Goal: Task Accomplishment & Management: Use online tool/utility

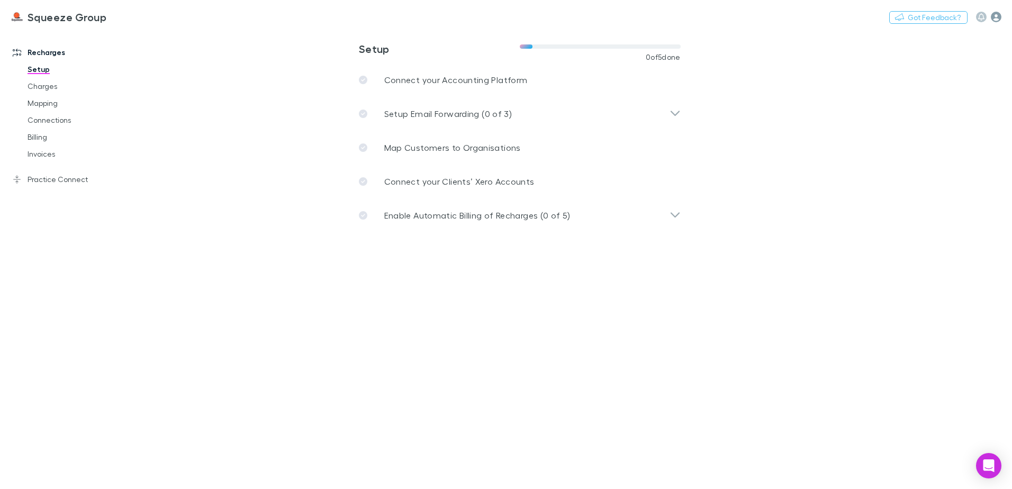
click at [1001, 16] on icon "button" at bounding box center [996, 17] width 11 height 11
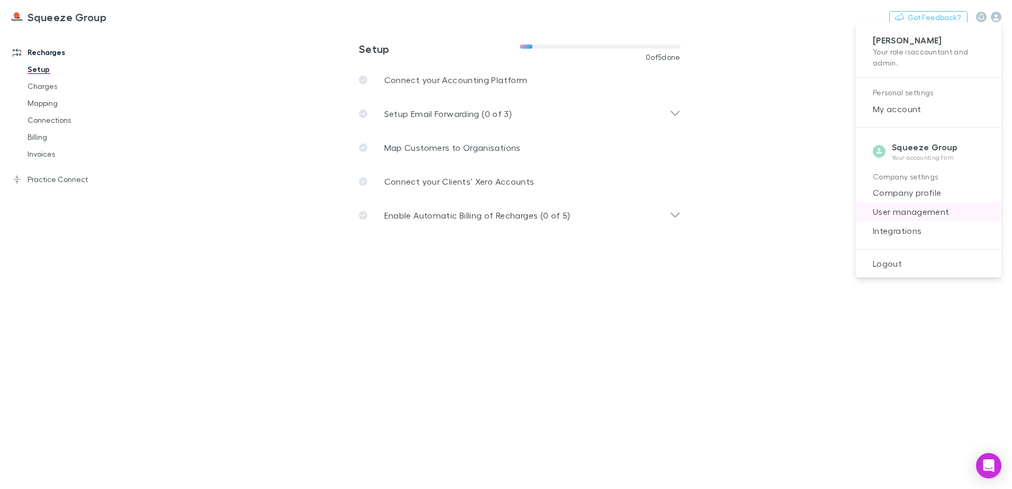
click at [913, 208] on span "User management" at bounding box center [928, 211] width 129 height 13
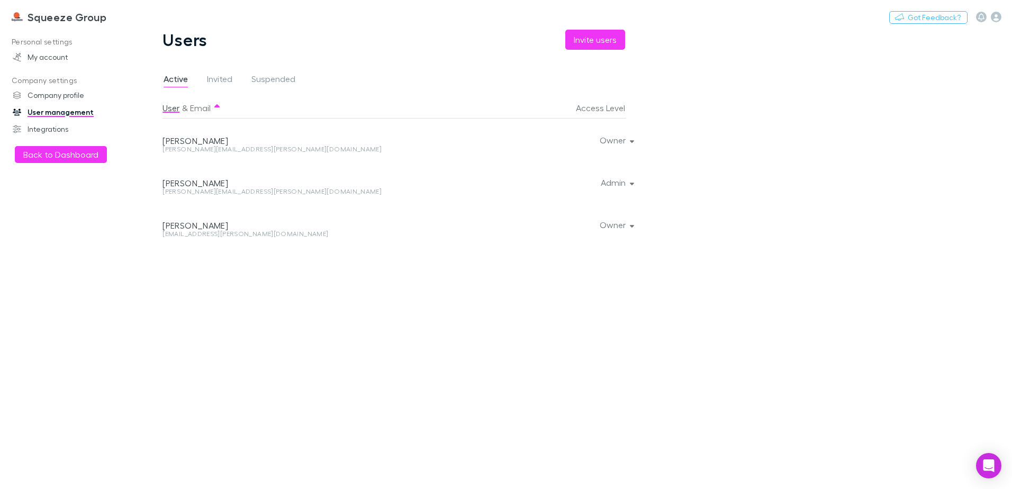
click at [235, 76] on div "Active Invited Suspended" at bounding box center [233, 80] width 142 height 17
click at [234, 77] on div "Active Invited Suspended" at bounding box center [233, 80] width 142 height 17
click at [223, 79] on span "Invited" at bounding box center [219, 81] width 25 height 14
click at [169, 74] on span "Active" at bounding box center [176, 81] width 24 height 14
click at [50, 98] on link "Company profile" at bounding box center [72, 95] width 141 height 17
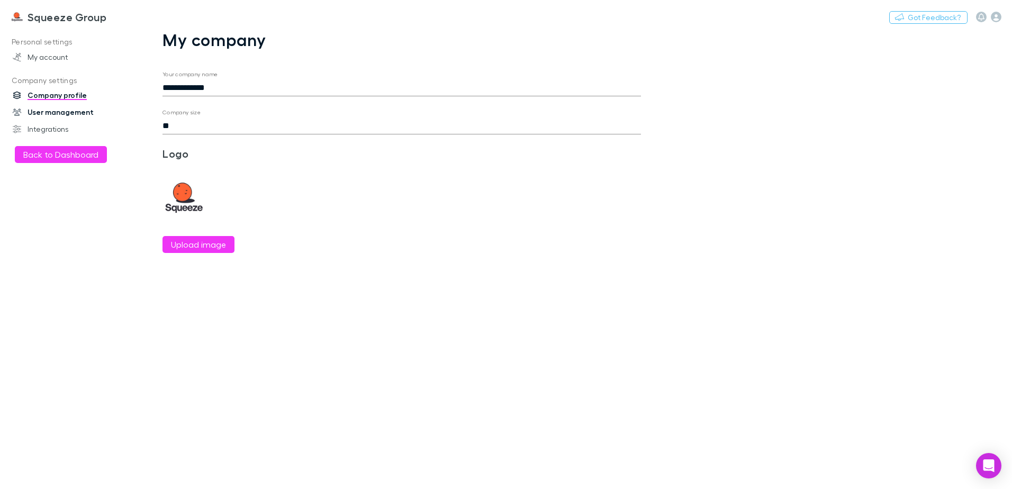
click at [44, 110] on link "User management" at bounding box center [72, 112] width 141 height 17
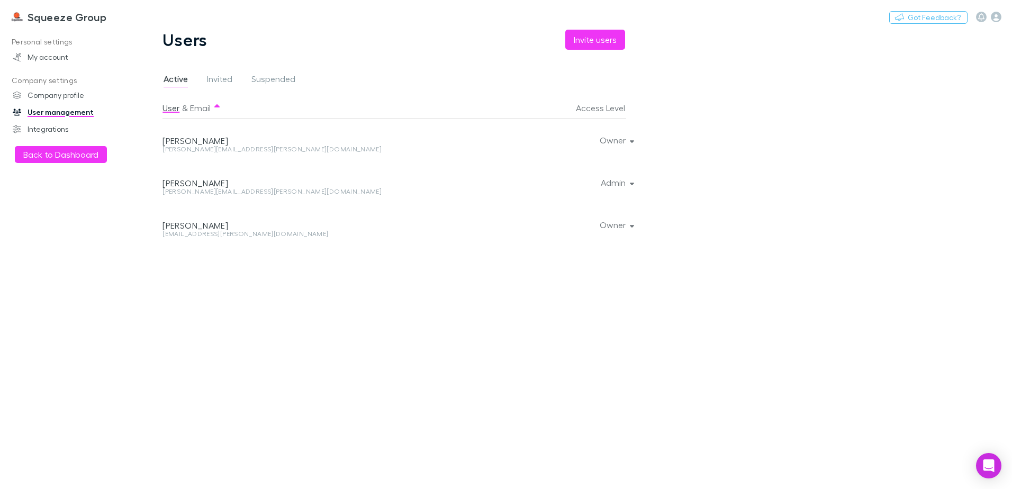
click at [627, 183] on div at bounding box center [629, 182] width 6 height 42
click at [631, 184] on div at bounding box center [629, 182] width 6 height 42
click at [624, 184] on button "Admin" at bounding box center [616, 182] width 49 height 15
drag, startPoint x: 709, startPoint y: 276, endPoint x: 685, endPoint y: 253, distance: 32.6
click at [709, 273] on div at bounding box center [506, 244] width 1012 height 489
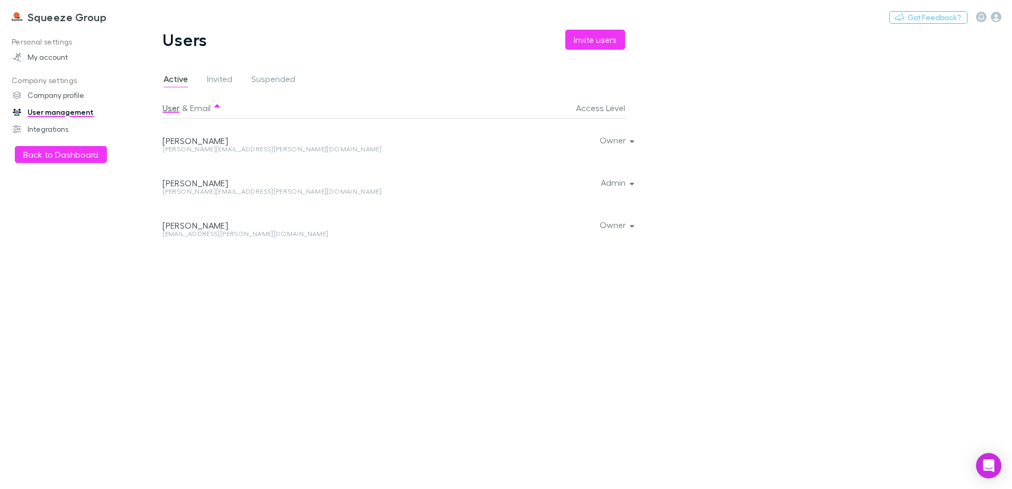
click at [629, 223] on div at bounding box center [629, 224] width 6 height 42
click at [624, 225] on button "Owner" at bounding box center [616, 224] width 50 height 15
click at [715, 280] on div at bounding box center [506, 244] width 1012 height 489
click at [31, 15] on h3 "Squeeze Group" at bounding box center [67, 17] width 79 height 13
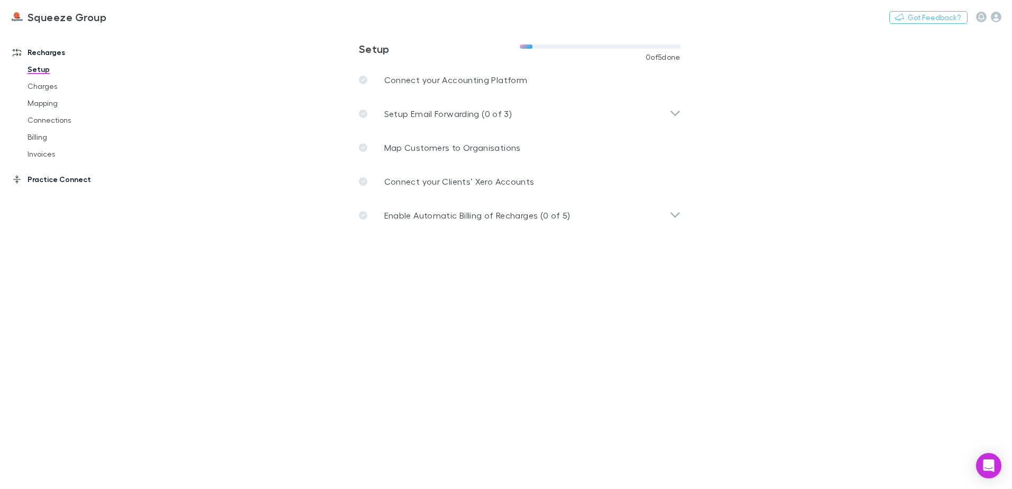
click at [56, 176] on link "Practice Connect" at bounding box center [72, 179] width 141 height 17
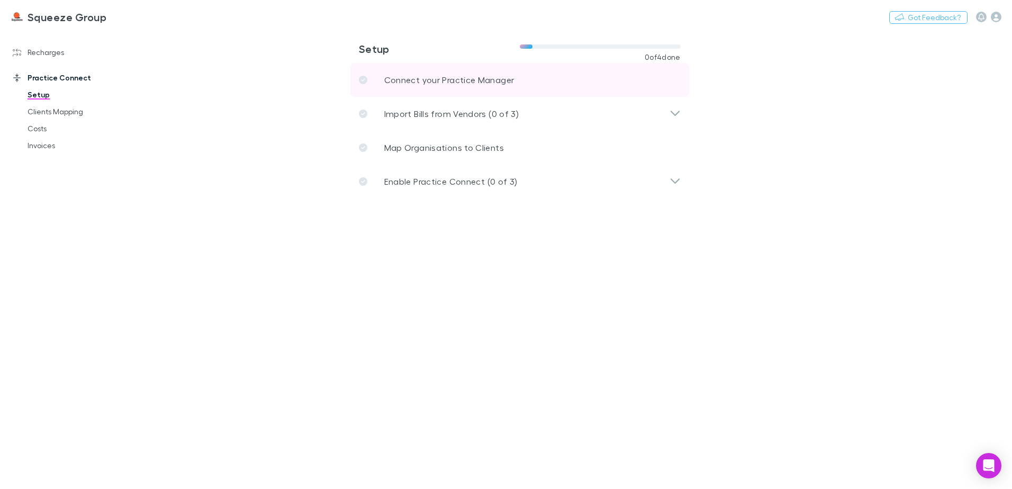
click at [419, 78] on p "Connect your Practice Manager" at bounding box center [449, 80] width 130 height 13
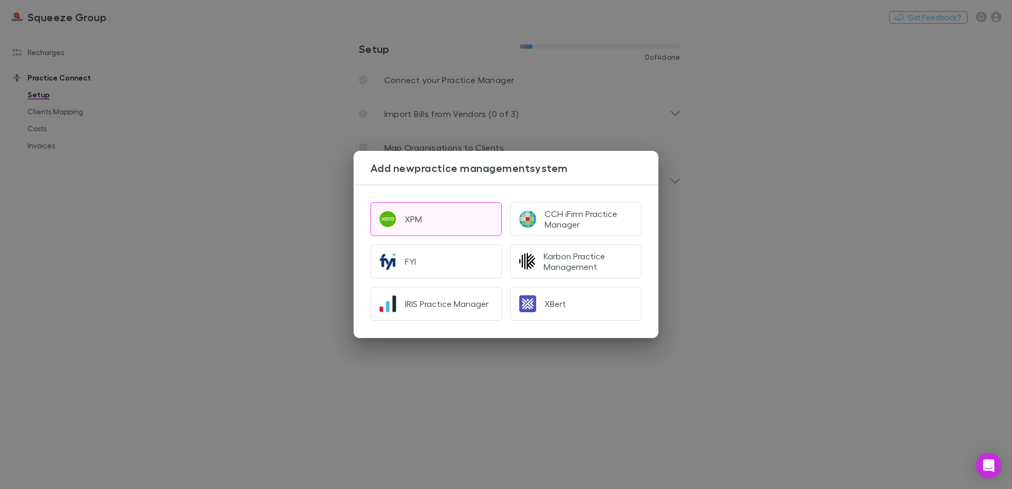
click at [440, 217] on button "XPM" at bounding box center [435, 219] width 131 height 34
